Goal: Task Accomplishment & Management: Complete application form

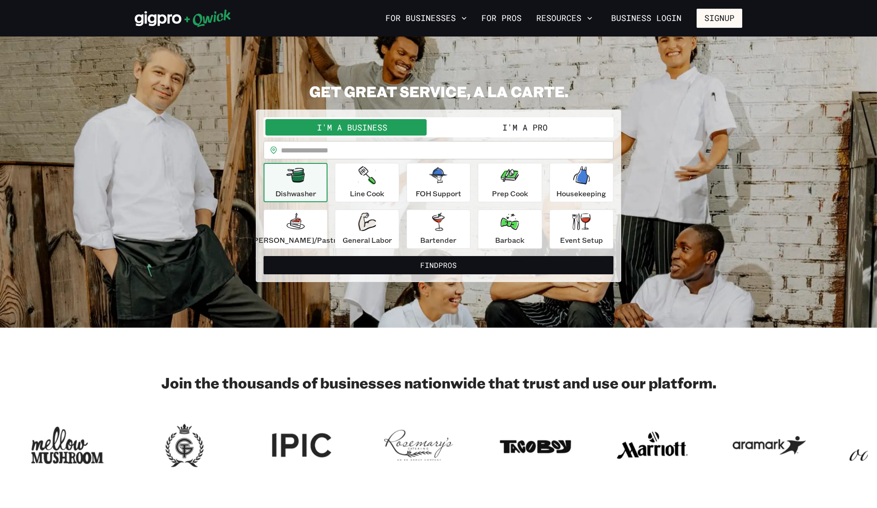
click at [480, 132] on button "I'm a Pro" at bounding box center [524, 127] width 173 height 16
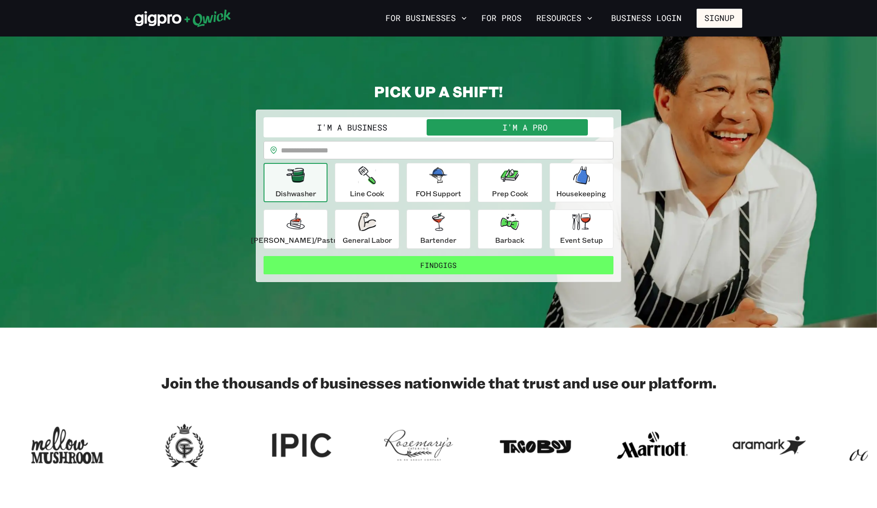
click at [452, 266] on button "Find Gigs" at bounding box center [438, 265] width 350 height 18
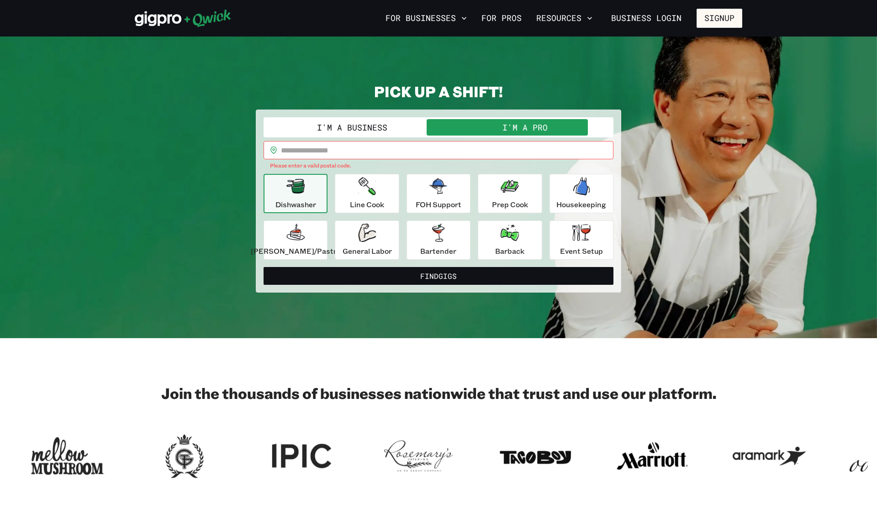
click at [372, 151] on input "text" at bounding box center [447, 150] width 332 height 18
type input "*"
click at [91, 382] on section "Join the thousands of businesses nationwide that trust and use our platform." at bounding box center [438, 432] width 877 height 188
click at [390, 152] on input "text" at bounding box center [447, 150] width 332 height 18
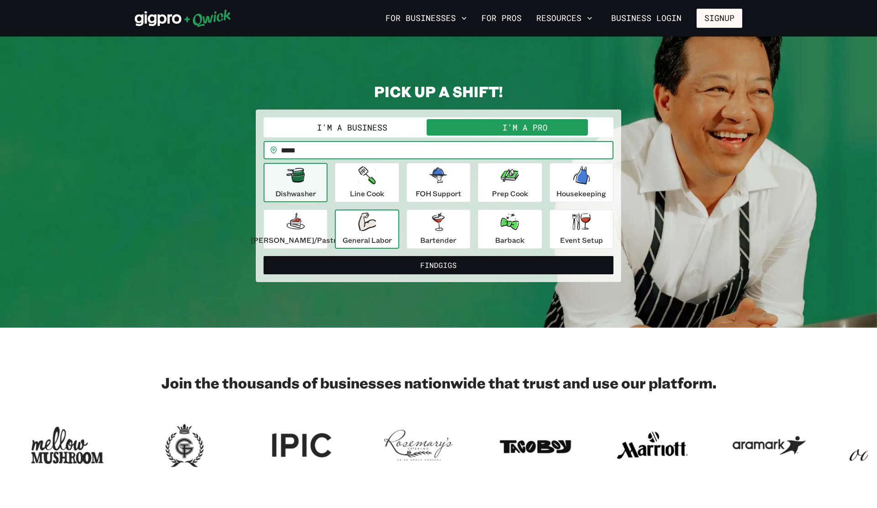
type input "*****"
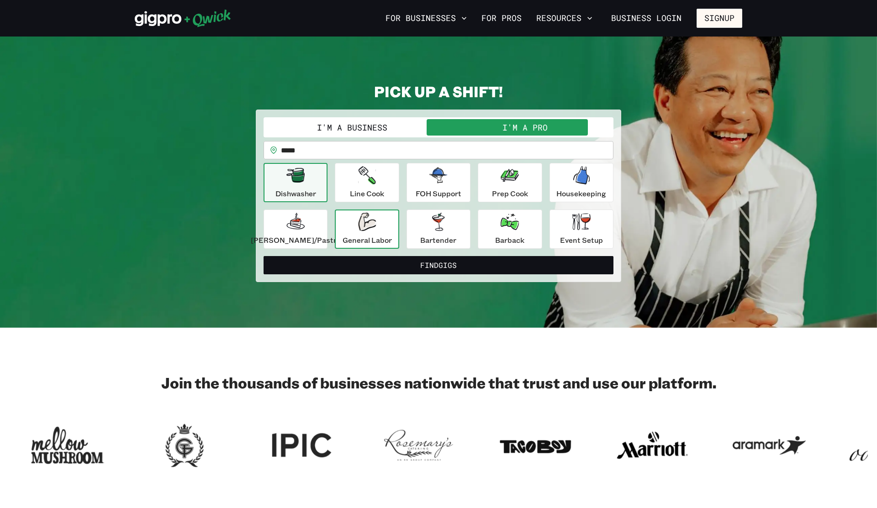
click at [384, 243] on p "General Labor" at bounding box center [366, 240] width 49 height 11
click at [327, 197] on button "Dishwasher" at bounding box center [295, 182] width 64 height 39
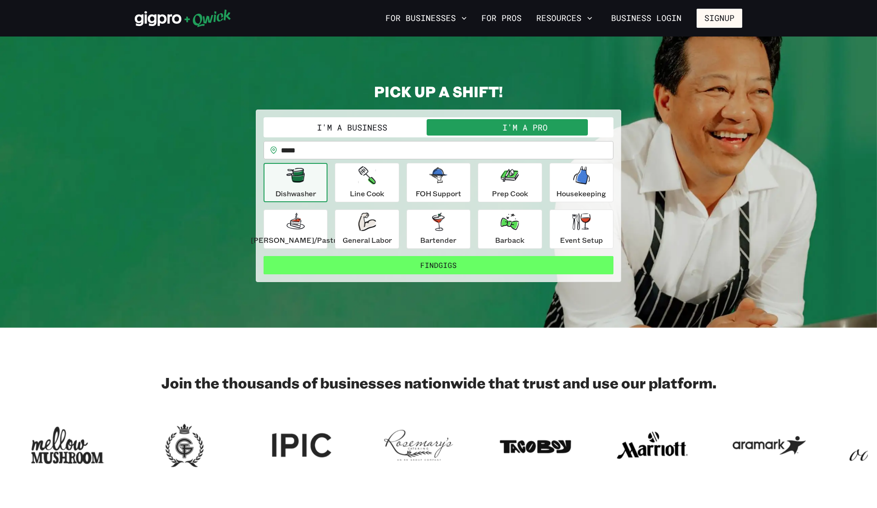
click at [443, 267] on button "Find Gigs" at bounding box center [438, 265] width 350 height 18
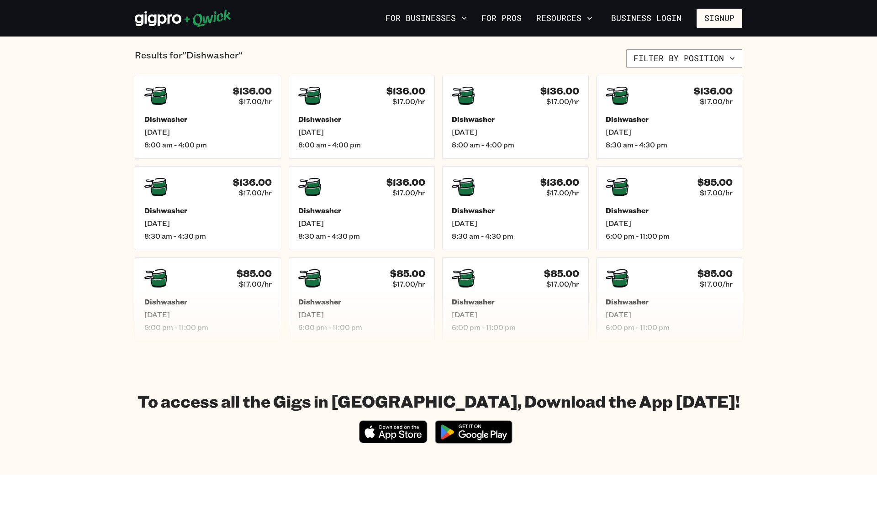
scroll to position [219, 0]
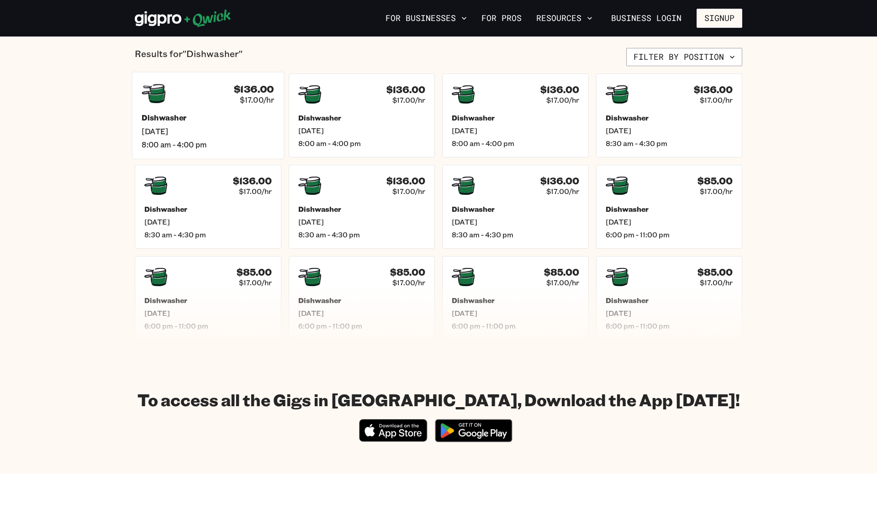
click at [220, 128] on span "[DATE]" at bounding box center [208, 131] width 132 height 10
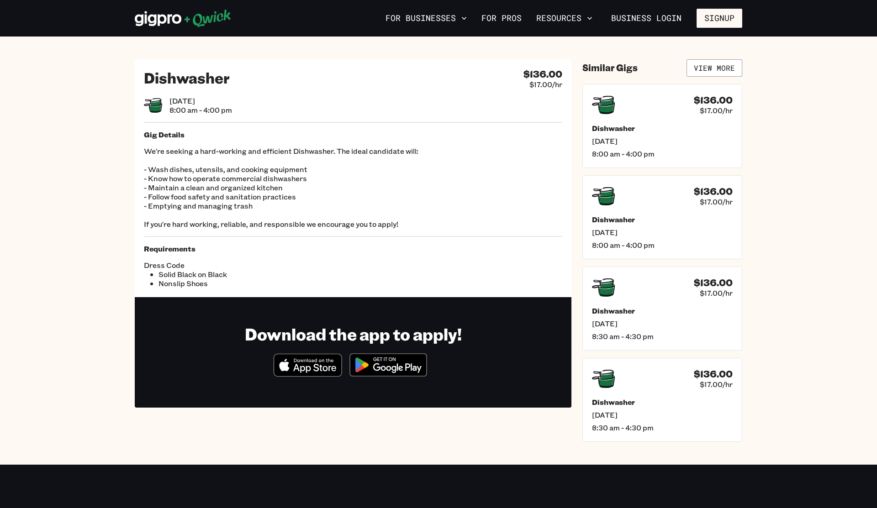
click at [388, 367] on img at bounding box center [388, 365] width 89 height 34
click at [766, 216] on section "Dishwasher $136.00 $17.00/hr [DATE] 8:00 am - 4:00 pm Gig Details We're seeking…" at bounding box center [438, 251] width 877 height 428
click at [329, 201] on p "We're seeking a hard-working and efficient Dishwasher. The ideal candidate will…" at bounding box center [353, 188] width 418 height 82
click at [718, 22] on button "Signup" at bounding box center [719, 18] width 46 height 19
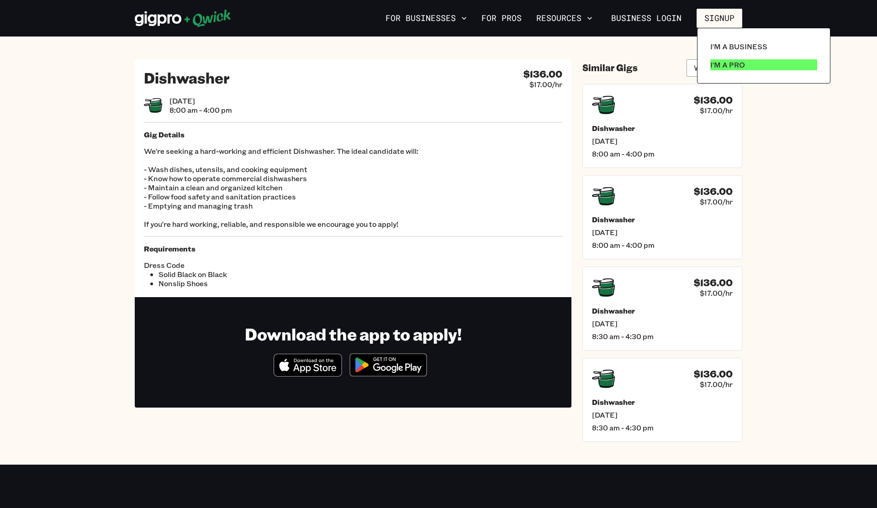
click at [730, 60] on p "I'm a Pro" at bounding box center [727, 64] width 35 height 11
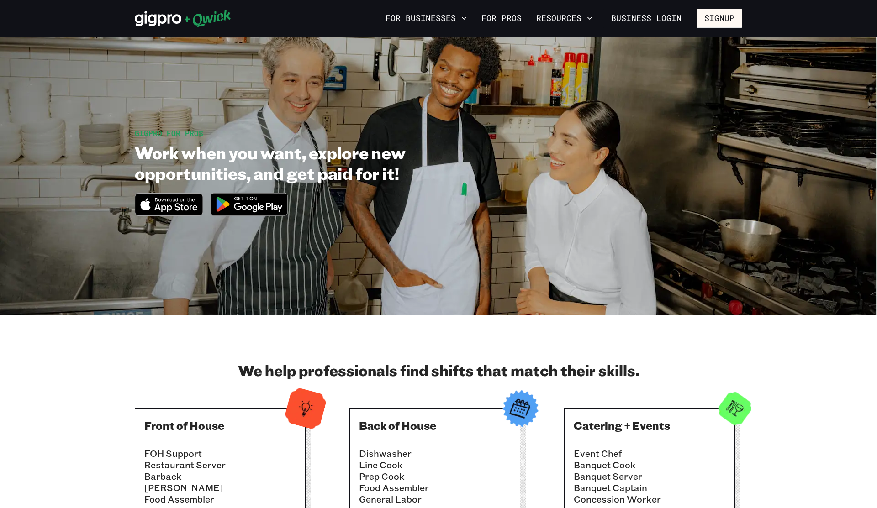
click at [89, 385] on section "We help professionals find shifts that match their skills. Front of House FOH S…" at bounding box center [438, 446] width 877 height 263
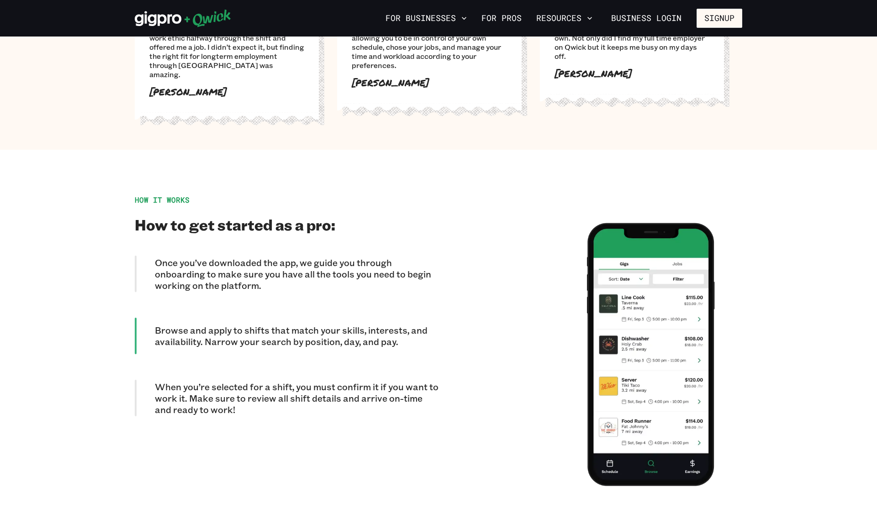
scroll to position [657, 0]
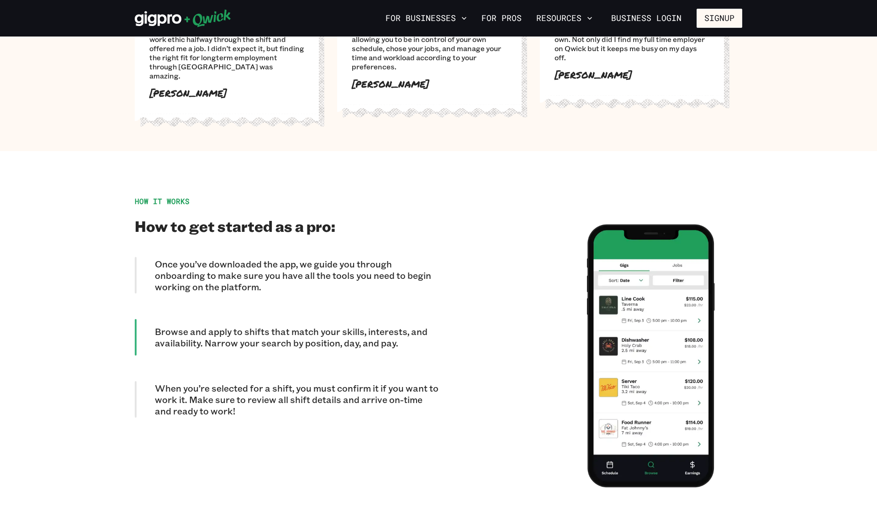
click at [173, 383] on p "When you’re selected for a shift, you must confirm it if you want to work it. M…" at bounding box center [297, 400] width 284 height 34
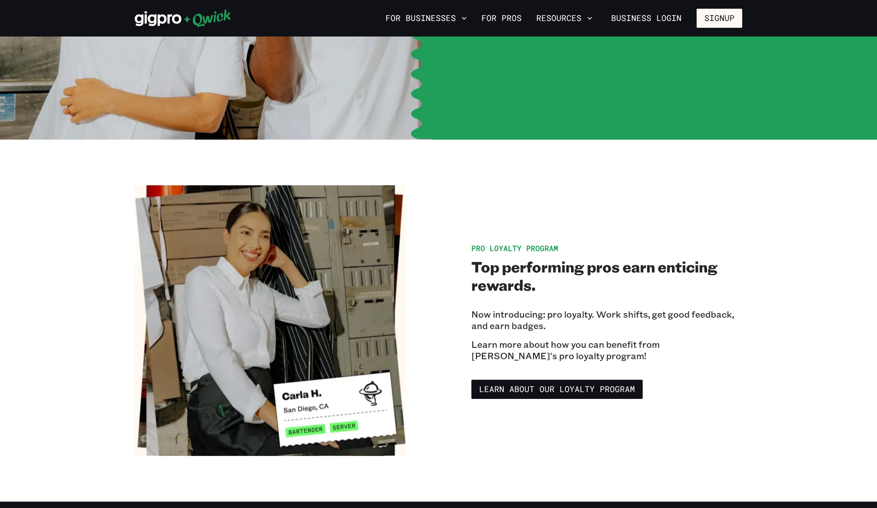
scroll to position [1424, 0]
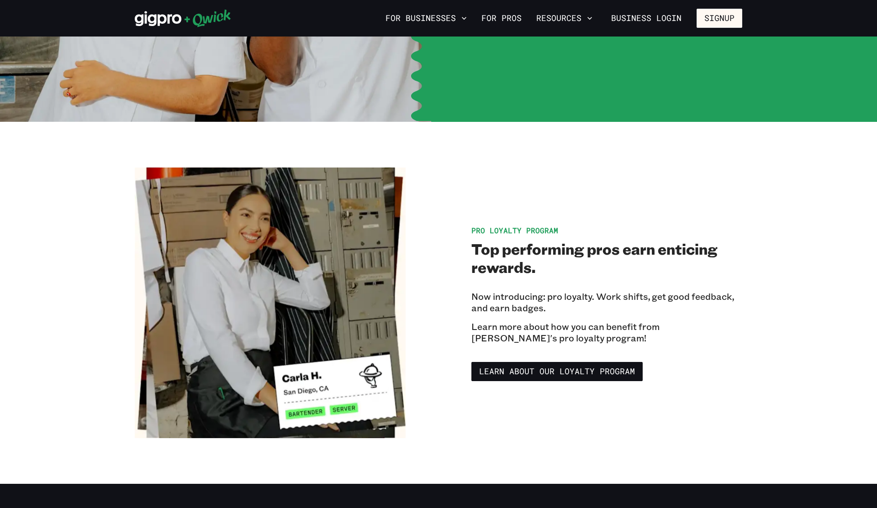
click at [101, 281] on section "Pro Loyalty Program Top performing pros earn enticing rewards. Now introducing:…" at bounding box center [438, 303] width 877 height 362
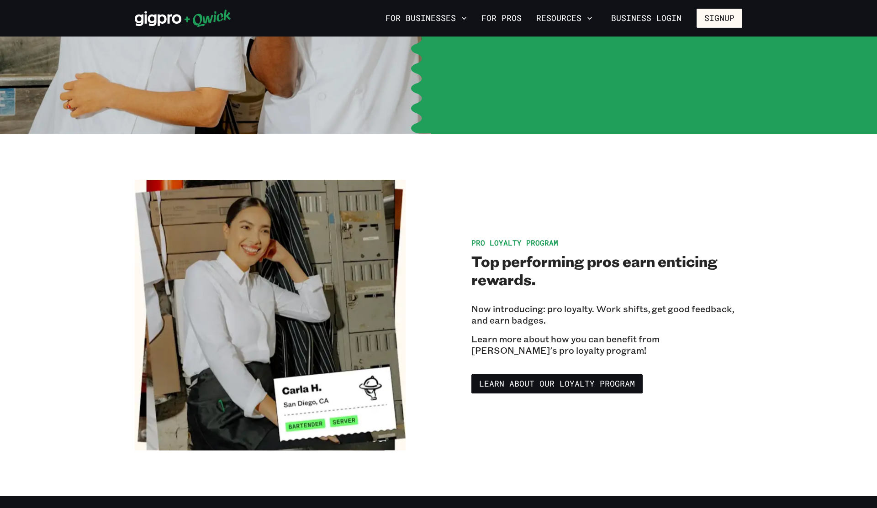
scroll to position [1406, 0]
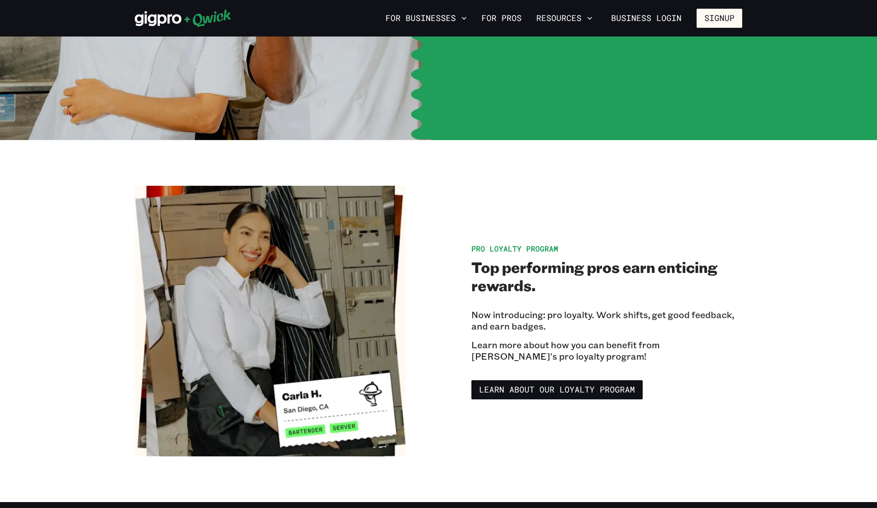
click at [816, 331] on section "Pro Loyalty Program Top performing pros earn enticing rewards. Now introducing:…" at bounding box center [438, 321] width 877 height 362
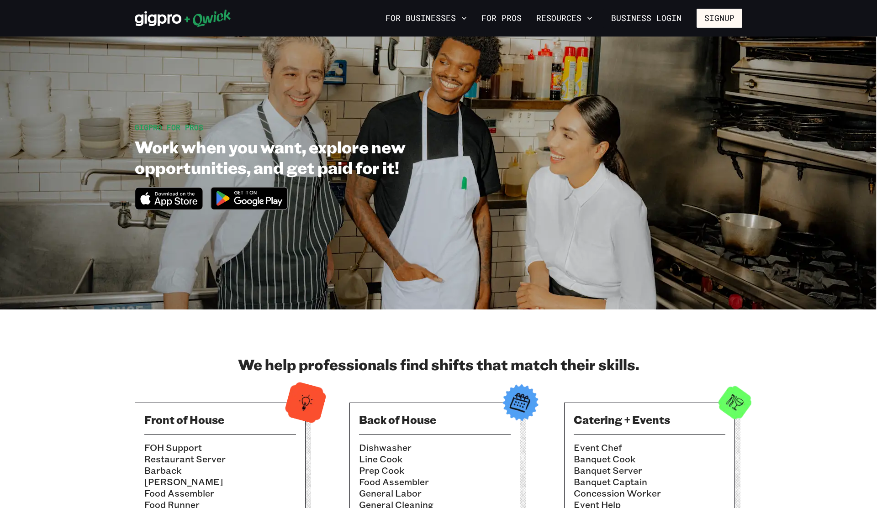
scroll to position [0, 0]
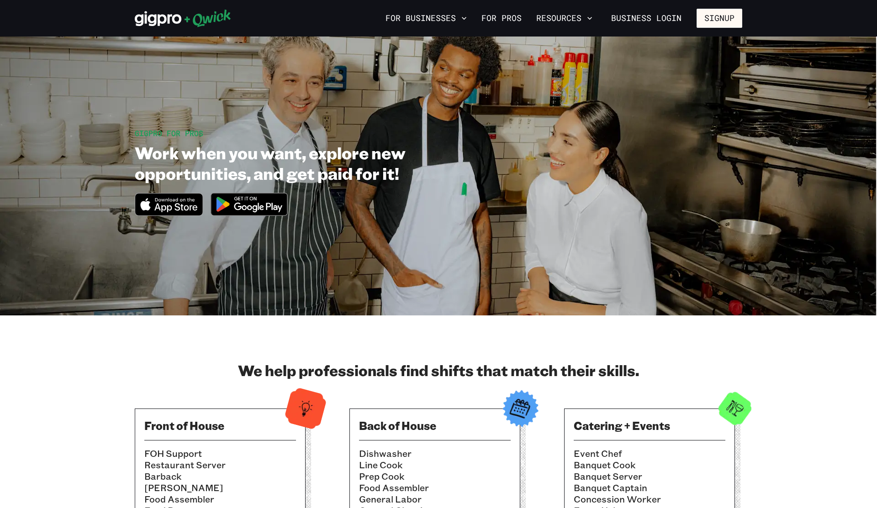
click at [12, 465] on section "We help professionals find shifts that match their skills. Front of House FOH S…" at bounding box center [438, 446] width 877 height 263
click at [714, 21] on button "Signup" at bounding box center [719, 18] width 46 height 19
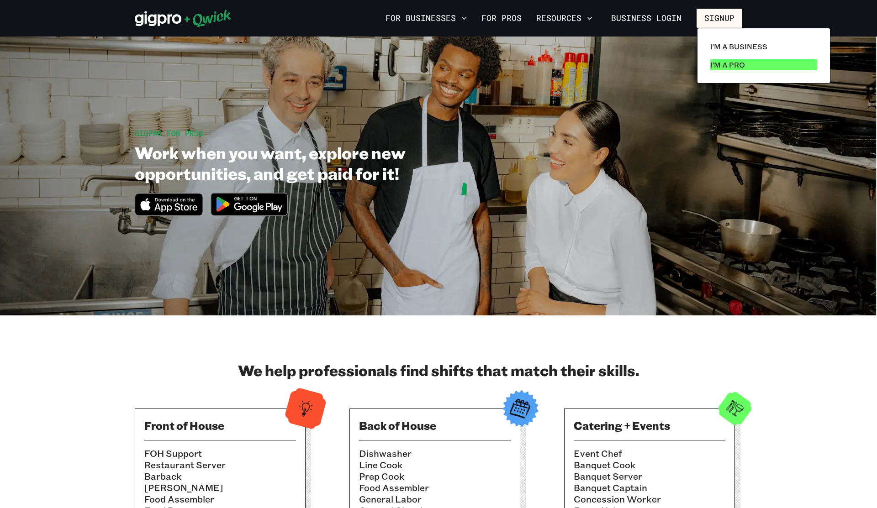
click at [725, 64] on p "I'm a Pro" at bounding box center [727, 64] width 35 height 11
click at [747, 63] on link "I'm a Pro" at bounding box center [763, 65] width 114 height 18
click at [741, 67] on p "I'm a Pro" at bounding box center [727, 64] width 35 height 11
click at [168, 372] on div at bounding box center [438, 254] width 877 height 508
